Goal: Transaction & Acquisition: Purchase product/service

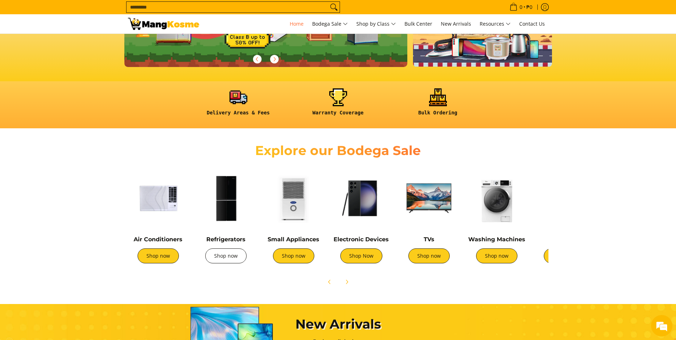
click at [233, 255] on link "Shop now" at bounding box center [225, 255] width 41 height 15
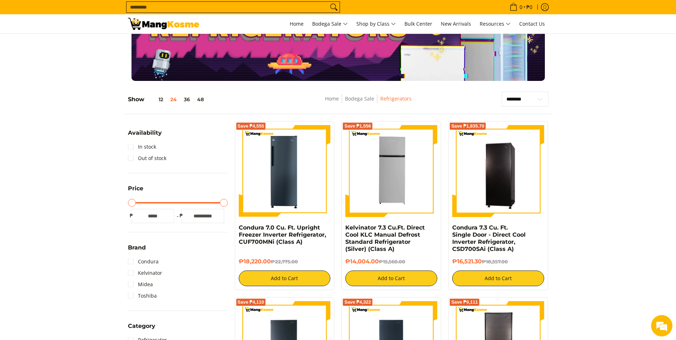
scroll to position [36, 0]
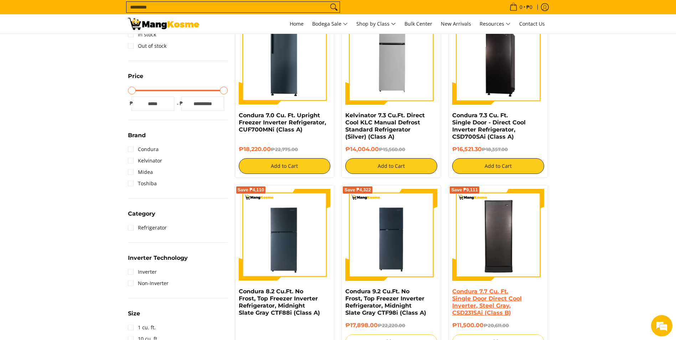
scroll to position [143, 0]
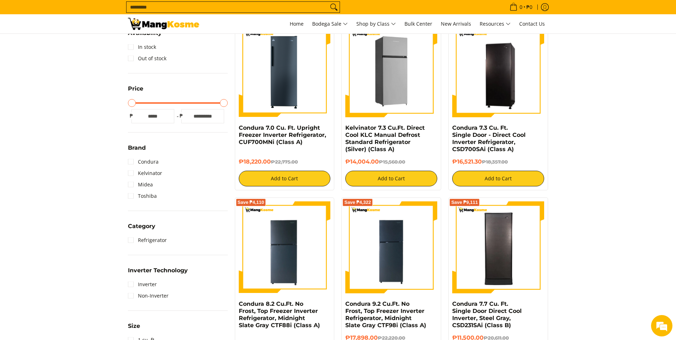
click at [401, 98] on img at bounding box center [391, 71] width 92 height 92
